Goal: Information Seeking & Learning: Learn about a topic

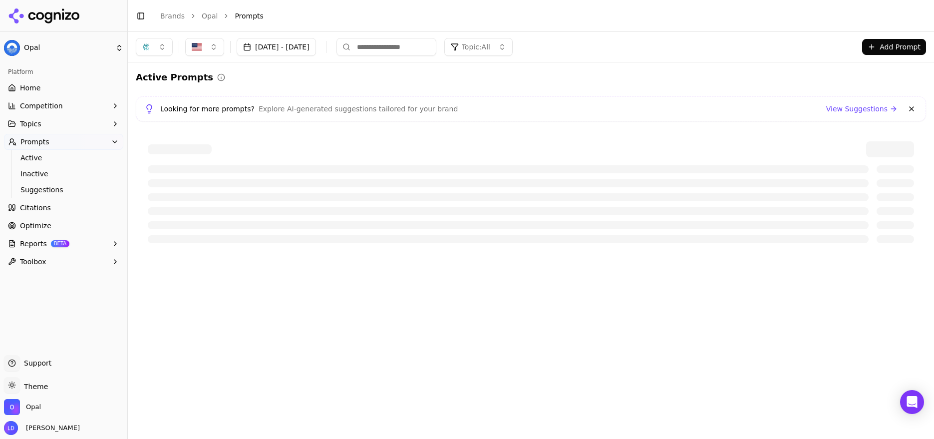
click at [158, 47] on button "button" at bounding box center [154, 47] width 37 height 18
click at [164, 105] on span "Google AI Overviews" at bounding box center [154, 107] width 63 height 20
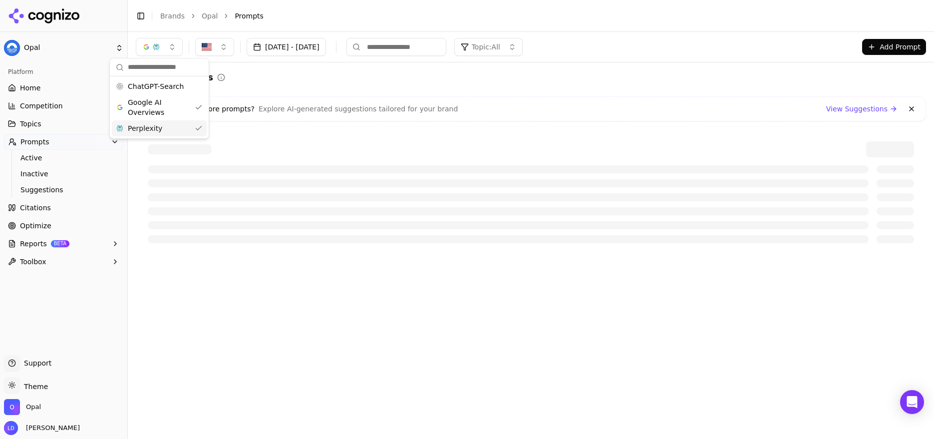
click at [168, 127] on div "Perplexity" at bounding box center [159, 128] width 95 height 16
click at [359, 131] on div at bounding box center [531, 192] width 790 height 126
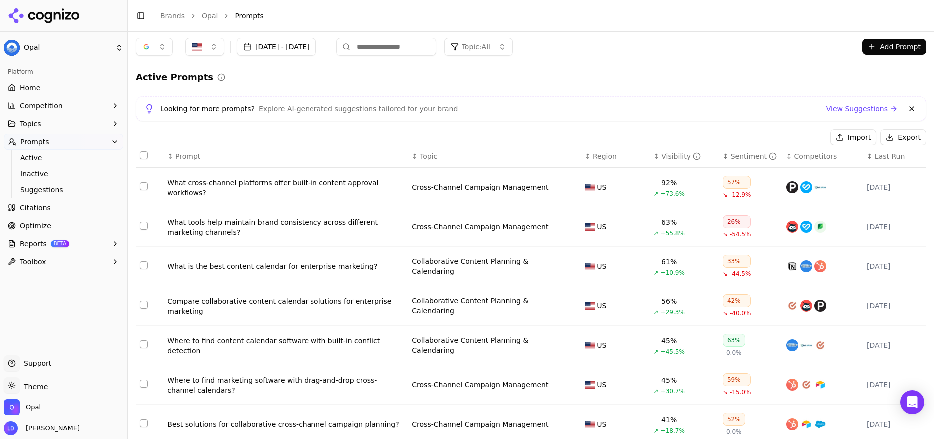
click at [229, 196] on div "What cross-channel platforms offer built-in content approval workflows?" at bounding box center [285, 188] width 237 height 20
click at [229, 195] on html "Opal Platform Home Competition Topics Prompts Active Inactive Suggestions Citat…" at bounding box center [467, 219] width 934 height 439
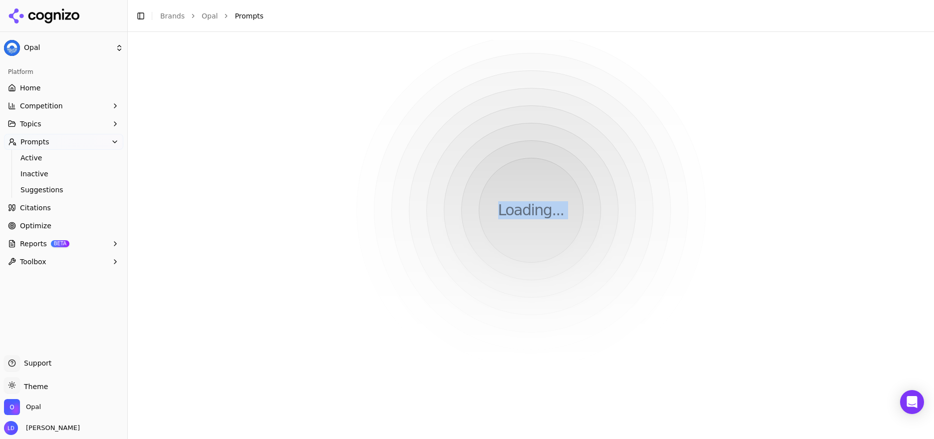
click at [229, 195] on html "Opal Platform Home Competition Topics Prompts Active Inactive Suggestions Citat…" at bounding box center [467, 219] width 934 height 439
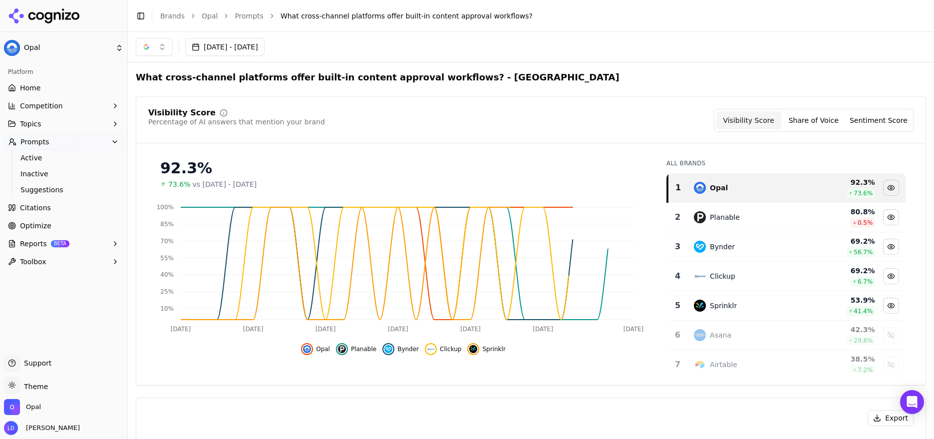
click at [368, 80] on h2 "What cross-channel platforms offer built-in content approval workflows? - Unite…" at bounding box center [378, 77] width 484 height 14
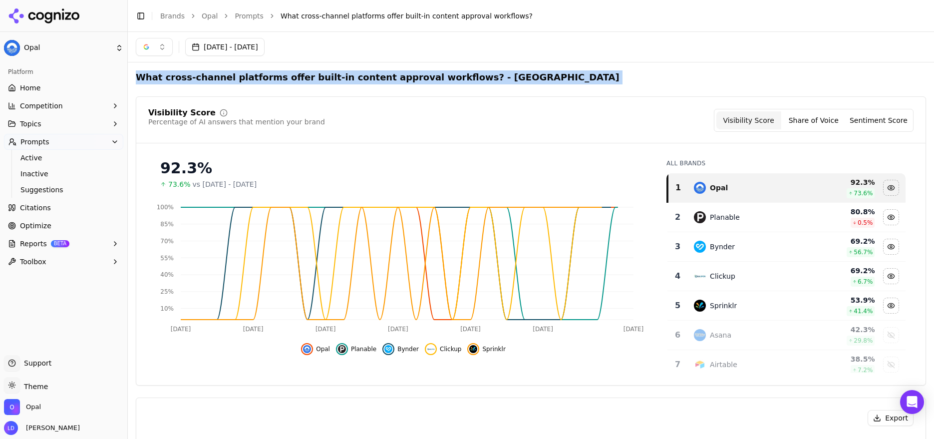
click at [368, 80] on h2 "What cross-channel platforms offer built-in content approval workflows? - Unite…" at bounding box center [378, 77] width 484 height 14
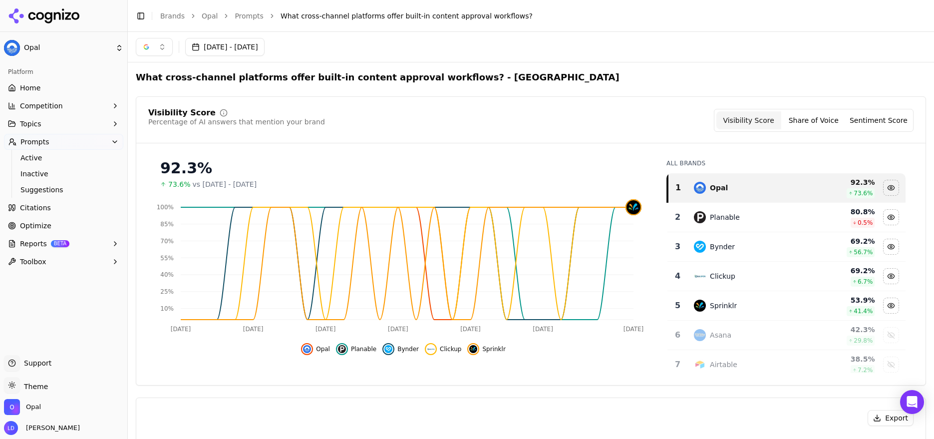
click at [410, 76] on h2 "What cross-channel platforms offer built-in content approval workflows? - Unite…" at bounding box center [378, 77] width 484 height 14
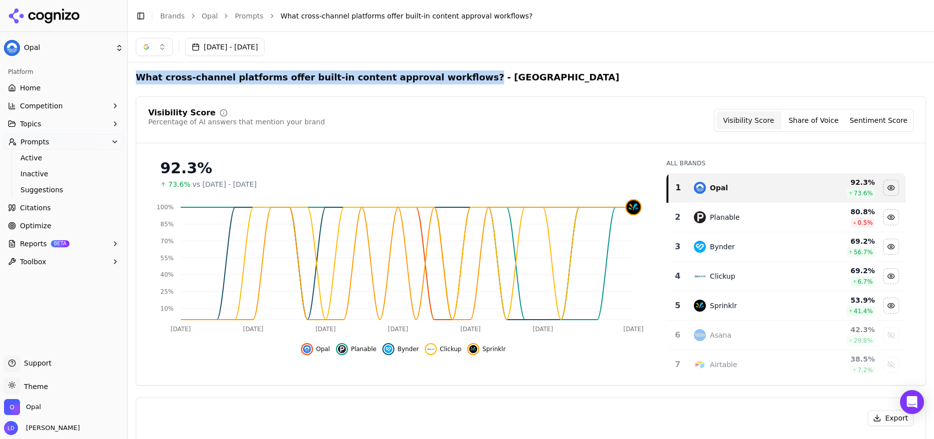
drag, startPoint x: 410, startPoint y: 76, endPoint x: 132, endPoint y: 72, distance: 278.2
copy h2 "What cross-channel platforms offer built-in content approval workflows?"
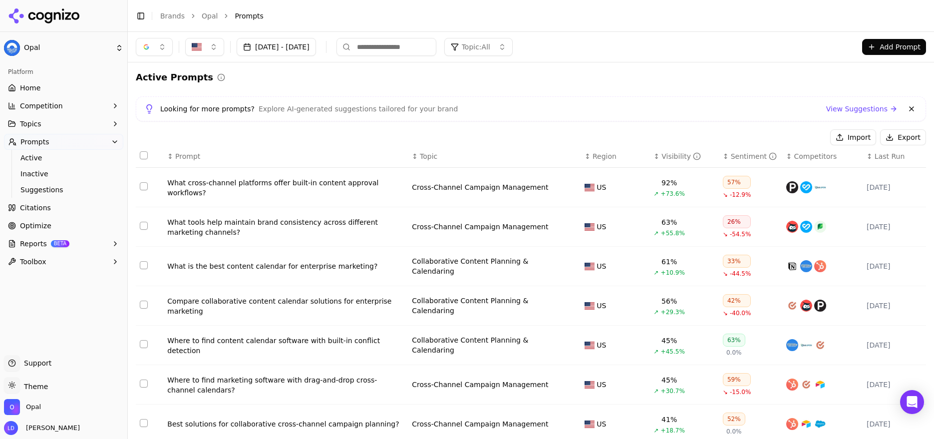
drag, startPoint x: 732, startPoint y: 186, endPoint x: 454, endPoint y: 220, distance: 279.2
click at [728, 188] on div "57%" at bounding box center [737, 182] width 28 height 13
click at [168, 50] on button "button" at bounding box center [154, 47] width 37 height 18
click at [159, 127] on div "Perplexity" at bounding box center [154, 128] width 95 height 16
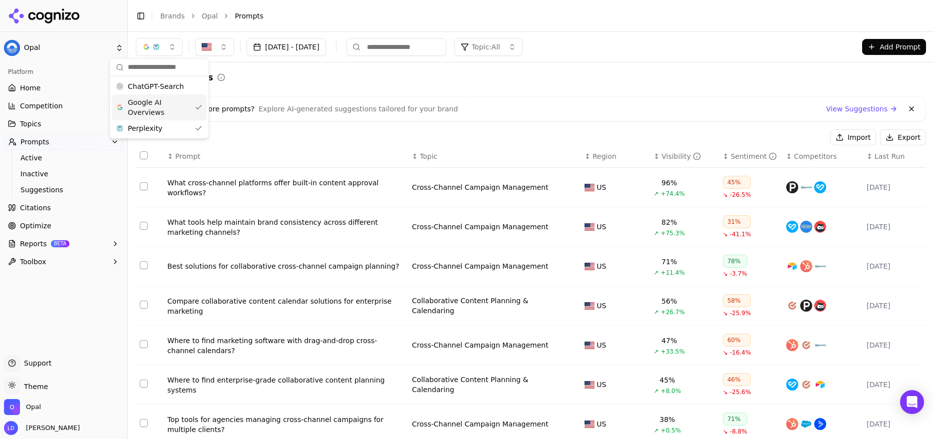
click at [178, 110] on span "Google AI Overviews" at bounding box center [159, 107] width 63 height 20
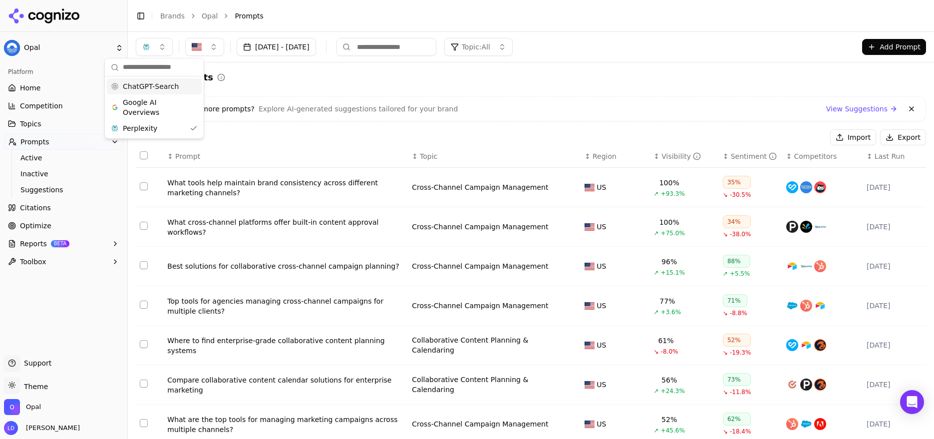
click at [166, 85] on span "ChatGPT-Search" at bounding box center [151, 86] width 56 height 10
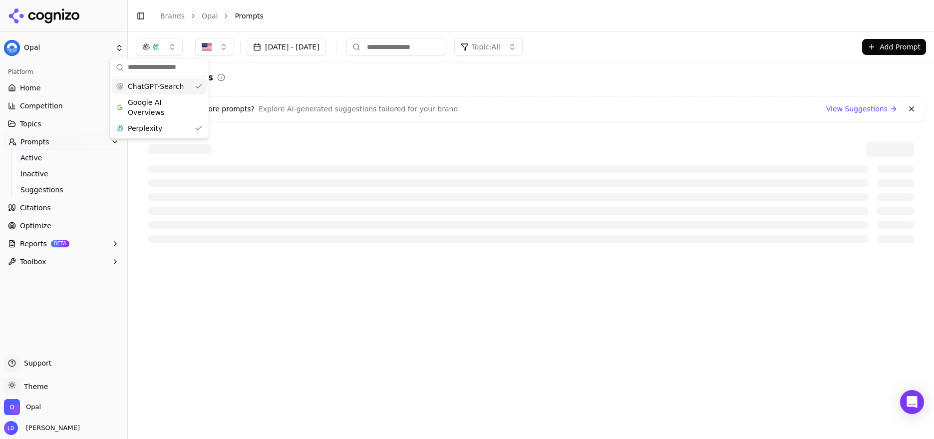
click at [185, 85] on div "ChatGPT-Search" at bounding box center [159, 86] width 95 height 16
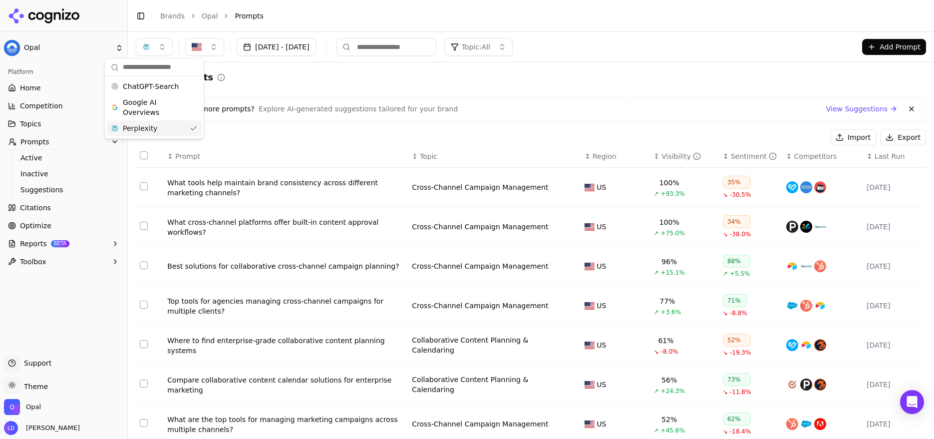
click at [182, 127] on div "Perplexity" at bounding box center [154, 128] width 95 height 16
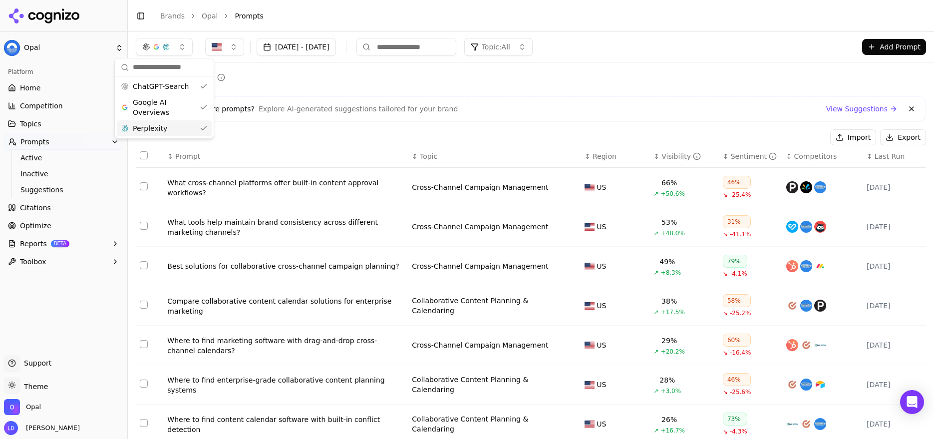
click at [287, 135] on div "Import Export" at bounding box center [531, 137] width 790 height 16
